Goal: Task Accomplishment & Management: Manage account settings

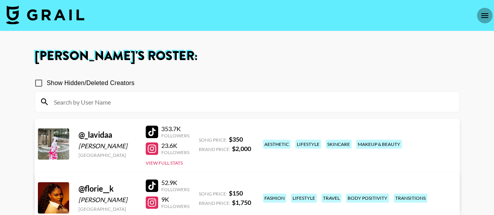
click at [485, 16] on icon "open drawer" at bounding box center [484, 15] width 9 height 9
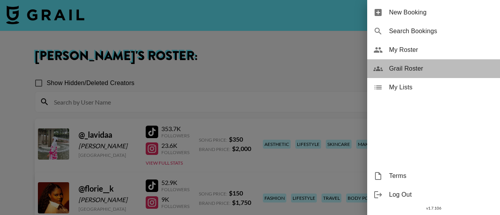
click at [420, 75] on div "Grail Roster" at bounding box center [433, 68] width 133 height 19
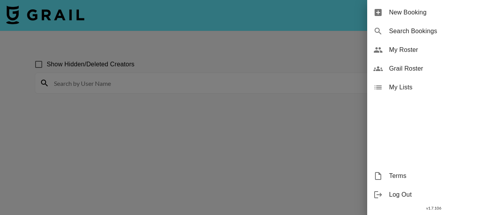
click at [208, 72] on div at bounding box center [250, 107] width 500 height 215
click at [208, 84] on div at bounding box center [250, 107] width 500 height 215
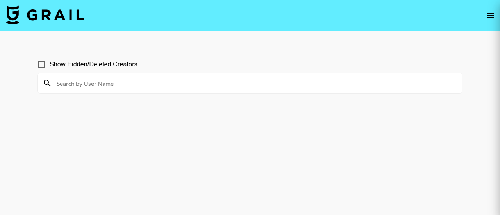
click at [208, 87] on div at bounding box center [250, 107] width 500 height 215
click at [87, 89] on div at bounding box center [250, 107] width 500 height 215
click at [87, 81] on div at bounding box center [250, 107] width 500 height 215
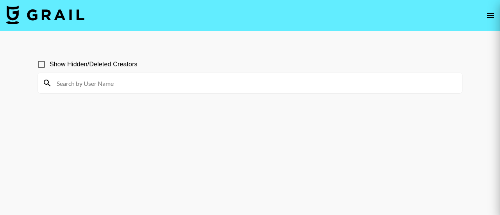
click at [87, 81] on div at bounding box center [250, 107] width 500 height 215
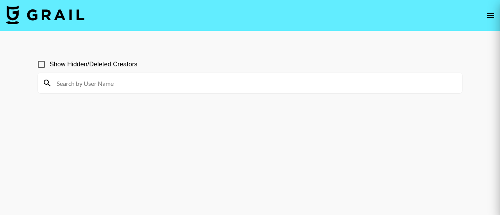
click at [87, 81] on div at bounding box center [250, 107] width 500 height 215
click at [196, 84] on div at bounding box center [250, 107] width 500 height 215
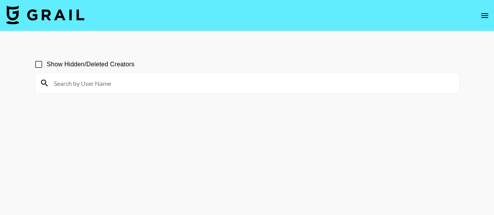
click at [96, 82] on input at bounding box center [252, 83] width 406 height 13
drag, startPoint x: 96, startPoint y: 82, endPoint x: 141, endPoint y: 86, distance: 45.5
click at [96, 82] on input "nNikola" at bounding box center [252, 83] width 406 height 13
click at [141, 86] on input "nNikola" at bounding box center [252, 83] width 406 height 13
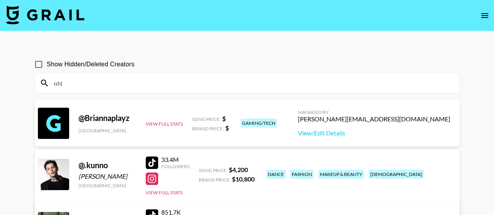
type input "n"
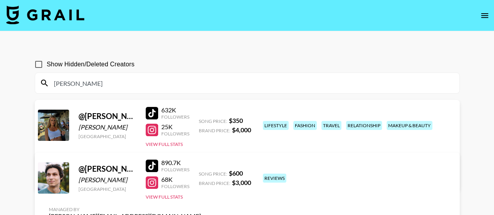
type input "[PERSON_NAME]"
drag, startPoint x: 251, startPoint y: 211, endPoint x: 225, endPoint y: 49, distance: 164.1
click at [225, 49] on main "Show Hidden/Deleted Creators [PERSON_NAME] @ [PERSON_NAME].kolebska [PERSON_NAM…" at bounding box center [247, 126] width 494 height 190
drag, startPoint x: 78, startPoint y: 115, endPoint x: 131, endPoint y: 129, distance: 54.3
click at [131, 129] on div "@ nikola.kolebska [PERSON_NAME] [GEOGRAPHIC_DATA]" at bounding box center [108, 125] width 58 height 28
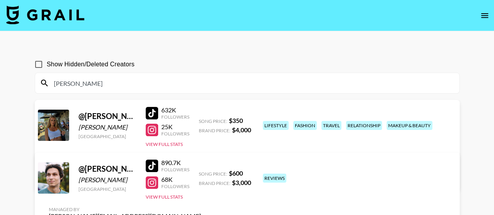
copy div "@ nikola.kolebska [PERSON_NAME]"
click at [201, 174] on link "View/Edit Details" at bounding box center [125, 178] width 152 height 8
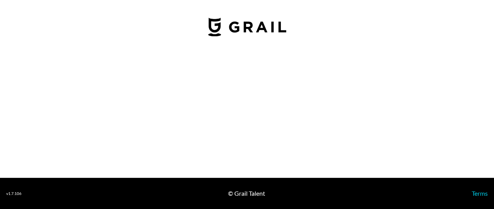
select select "USD"
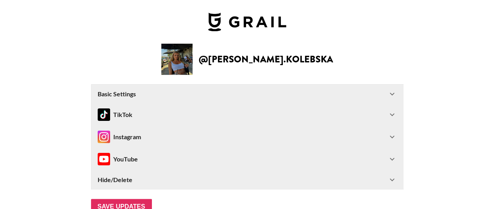
click at [397, 113] on icon at bounding box center [392, 114] width 9 height 9
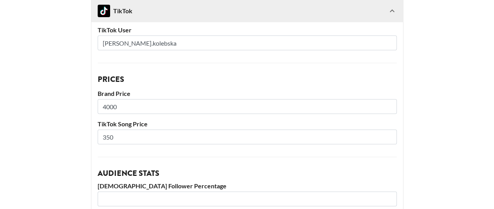
scroll to position [118, 0]
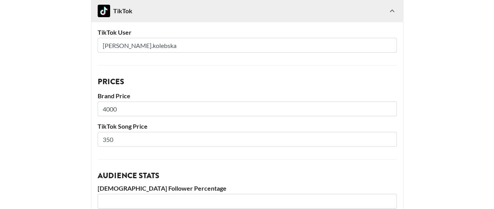
click at [165, 43] on input "[PERSON_NAME].kolebska" at bounding box center [247, 45] width 299 height 15
